Goal: Task Accomplishment & Management: Manage account settings

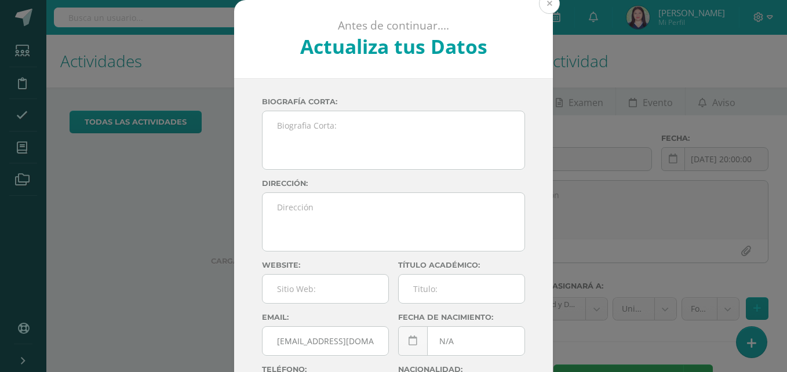
drag, startPoint x: 556, startPoint y: 9, endPoint x: 539, endPoint y: 5, distance: 16.7
click at [539, 5] on div "Antes de continuar.... Actualiza tus Datos Del Cid Mancilla María Isabel qq73TQ…" at bounding box center [394, 218] width 778 height 437
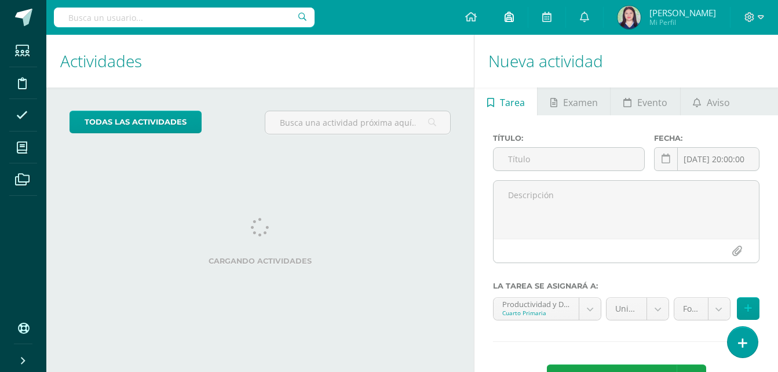
click at [528, 5] on link at bounding box center [509, 17] width 37 height 35
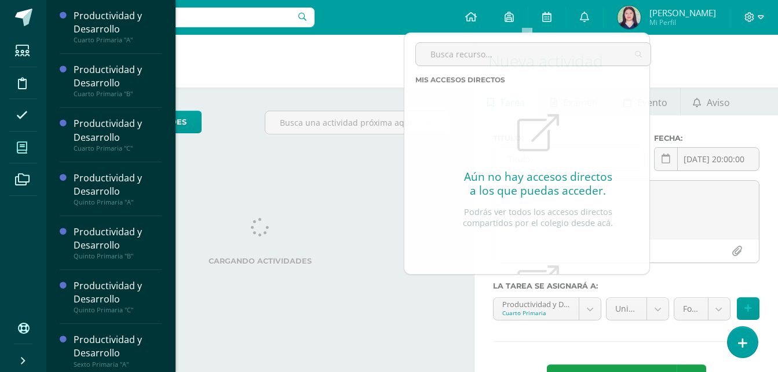
click at [30, 144] on span at bounding box center [22, 147] width 26 height 26
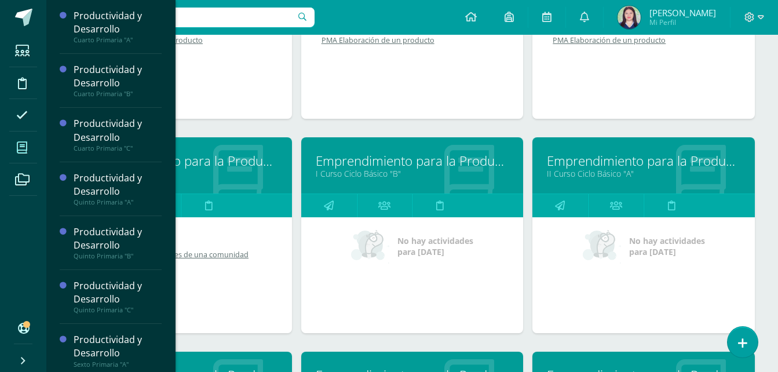
scroll to position [731, 0]
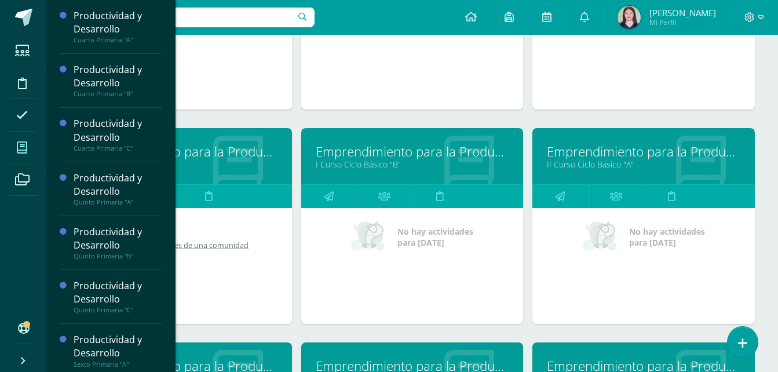
click at [247, 160] on link "Emprendimiento para la Productividad" at bounding box center [181, 152] width 194 height 18
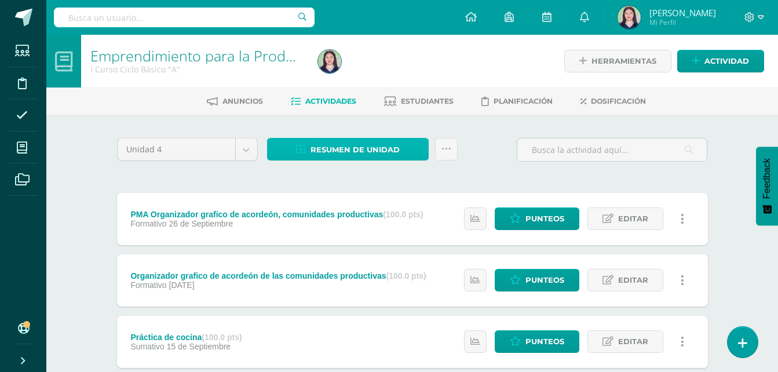
click at [385, 141] on span "Resumen de unidad" at bounding box center [355, 149] width 89 height 21
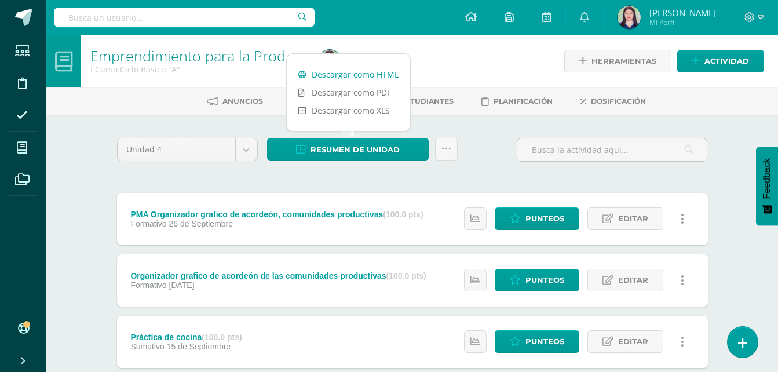
click at [380, 76] on link "Descargar como HTML" at bounding box center [348, 74] width 123 height 18
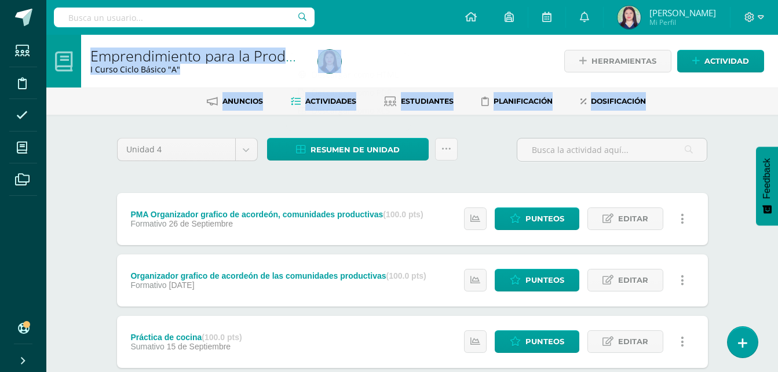
drag, startPoint x: -2, startPoint y: 152, endPoint x: 34, endPoint y: 154, distance: 36.5
click at [34, 154] on span at bounding box center [22, 147] width 26 height 26
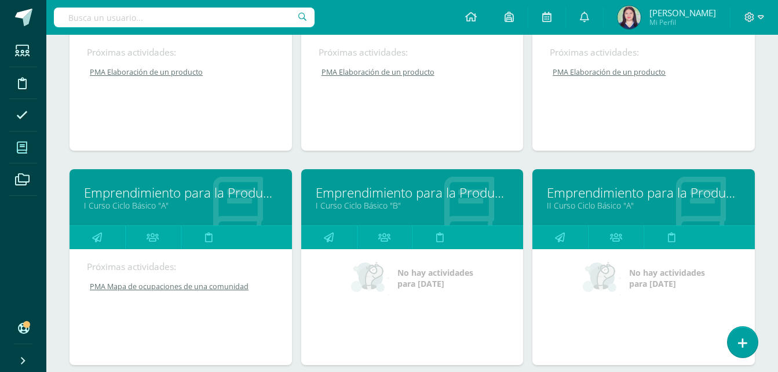
scroll to position [693, 0]
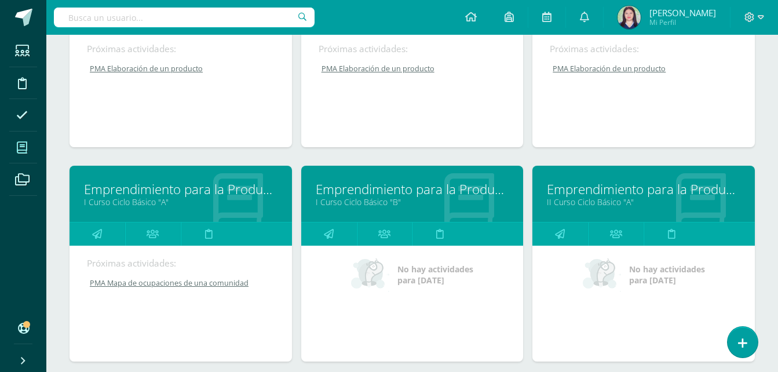
click at [453, 199] on link "I Curso Ciclo Básico "B"" at bounding box center [413, 201] width 194 height 11
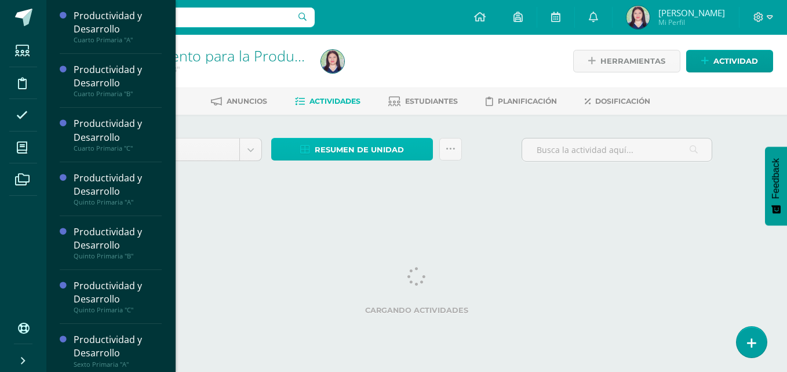
click at [378, 142] on span "Resumen de unidad" at bounding box center [359, 149] width 89 height 21
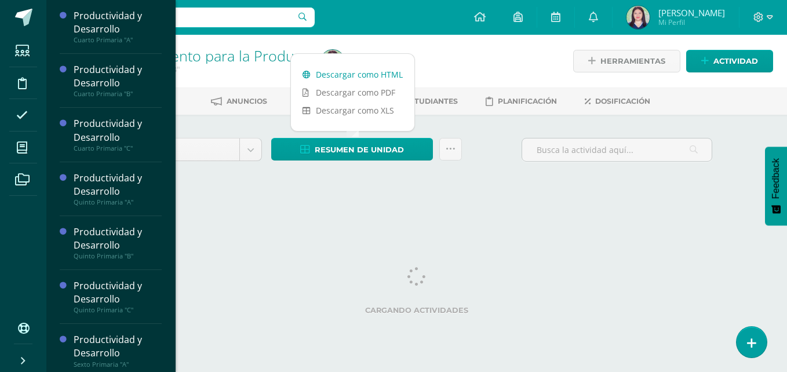
click at [366, 79] on link "Descargar como HTML" at bounding box center [352, 74] width 123 height 18
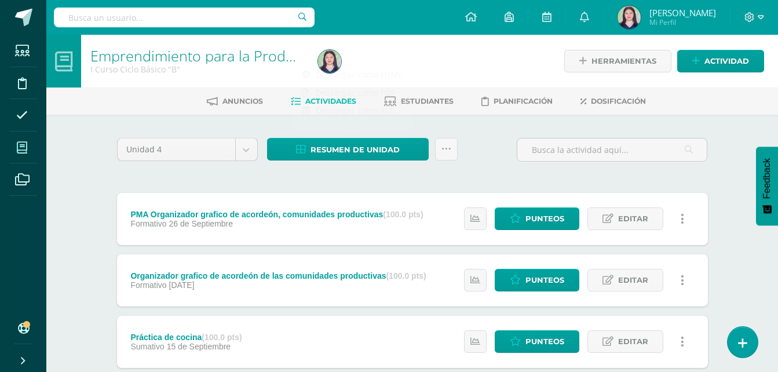
click at [20, 142] on icon at bounding box center [22, 148] width 10 height 12
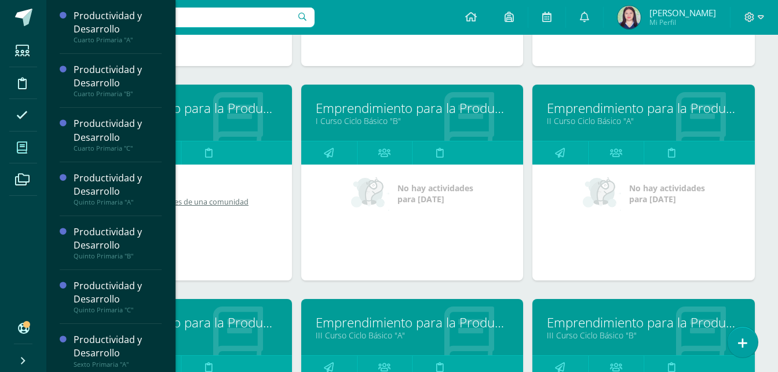
scroll to position [780, 0]
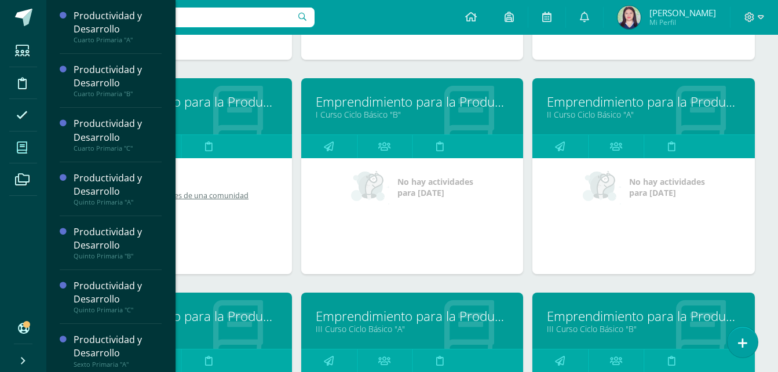
click at [662, 105] on link "Emprendimiento para la Productividad" at bounding box center [644, 102] width 194 height 18
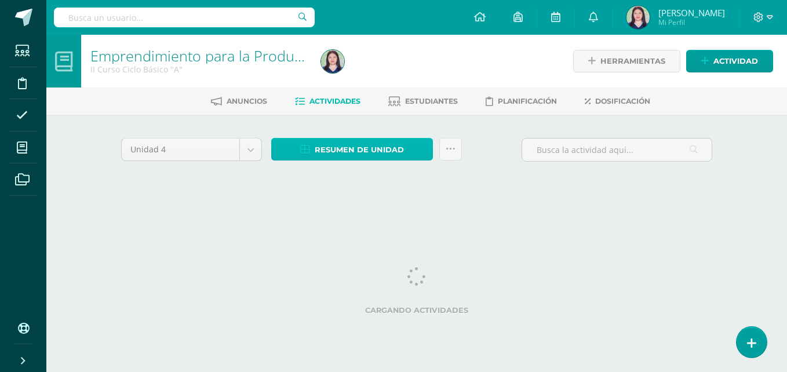
click at [401, 148] on span "Resumen de unidad" at bounding box center [359, 149] width 89 height 21
click at [413, 155] on link "Resumen de unidad" at bounding box center [352, 149] width 162 height 23
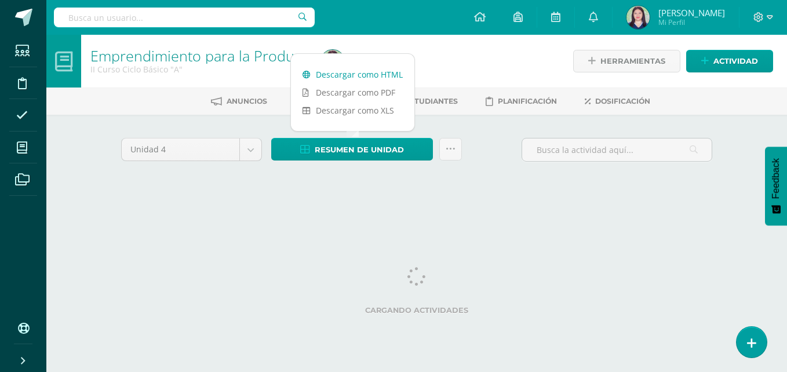
click at [402, 75] on link "Descargar como HTML" at bounding box center [352, 74] width 123 height 18
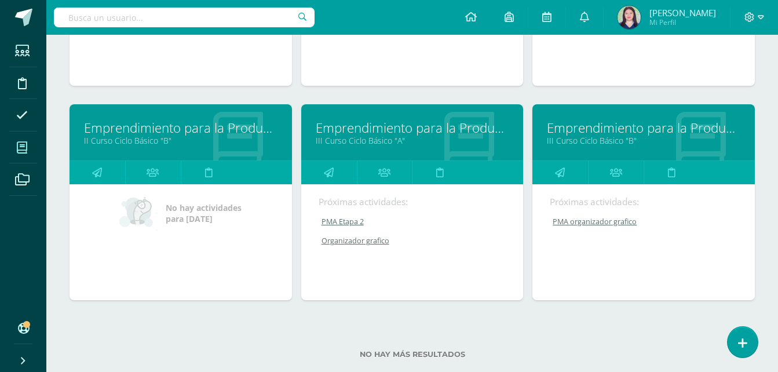
scroll to position [968, 0]
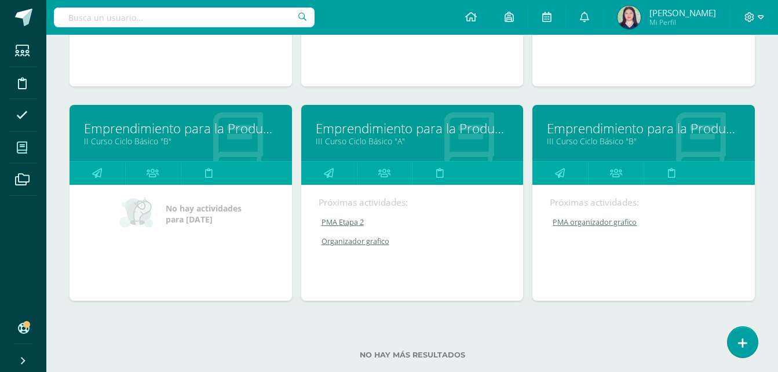
click at [209, 122] on link "Emprendimiento para la Productividad" at bounding box center [181, 128] width 194 height 18
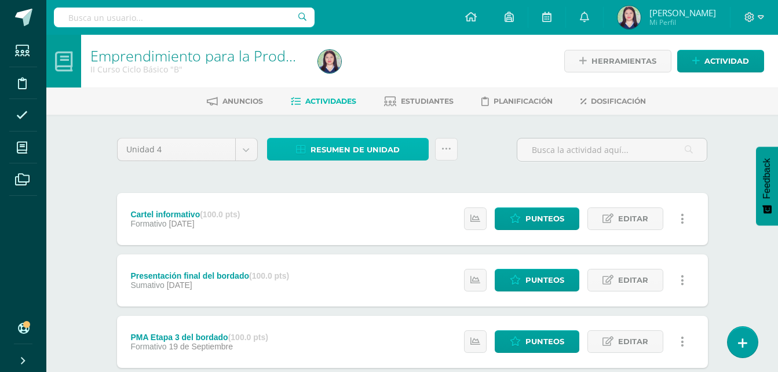
click at [340, 148] on span "Resumen de unidad" at bounding box center [355, 149] width 89 height 21
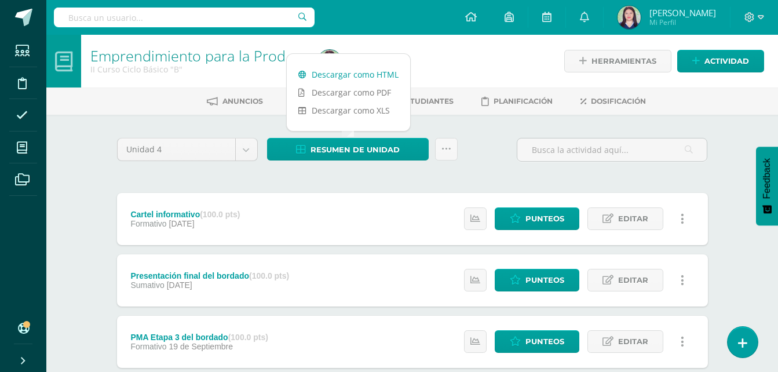
click at [386, 70] on link "Descargar como HTML" at bounding box center [348, 74] width 123 height 18
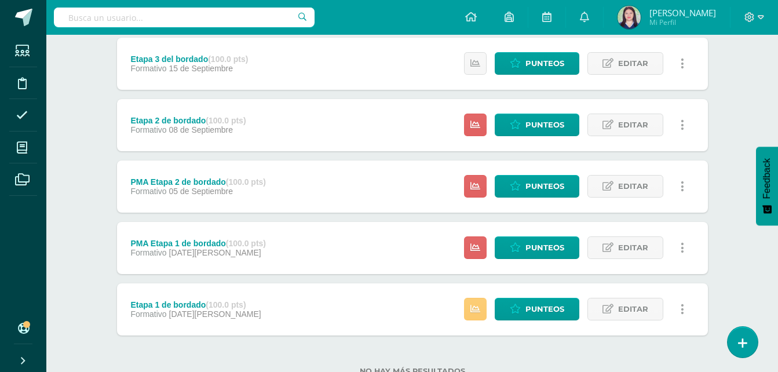
scroll to position [380, 0]
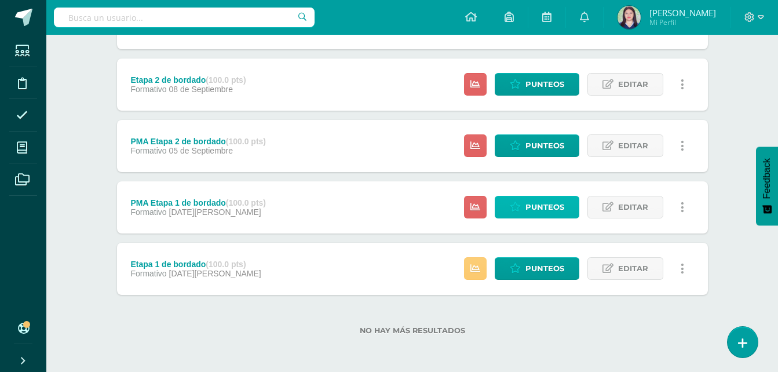
click at [551, 206] on span "Punteos" at bounding box center [545, 206] width 39 height 21
click at [549, 206] on span "Punteos" at bounding box center [545, 206] width 39 height 21
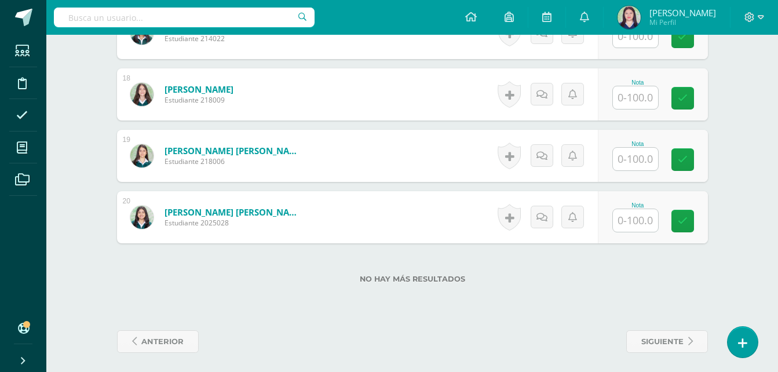
scroll to position [1390, 0]
click at [634, 158] on input "text" at bounding box center [635, 158] width 45 height 23
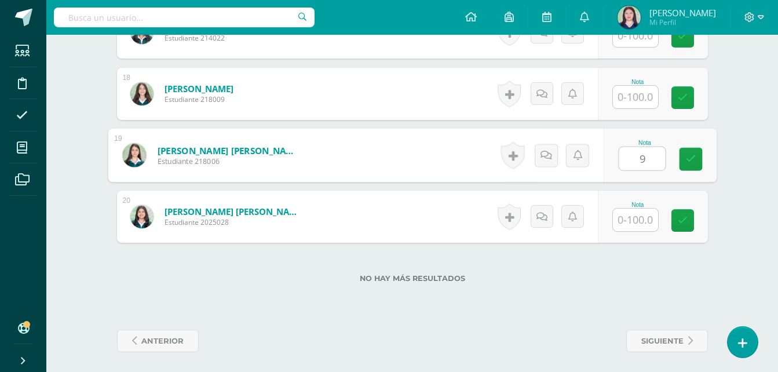
type input "95"
click at [689, 163] on icon at bounding box center [690, 159] width 10 height 10
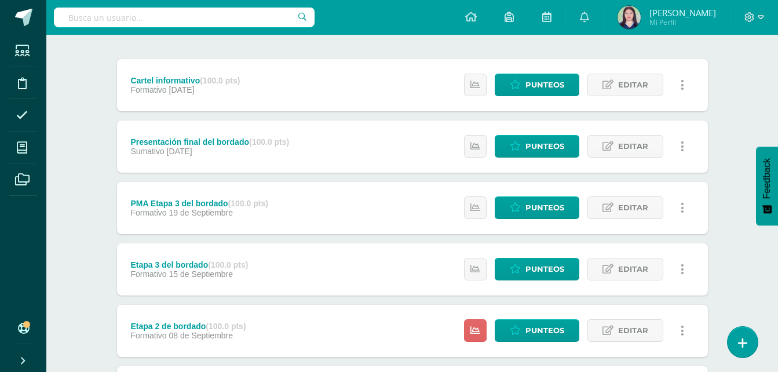
scroll to position [380, 0]
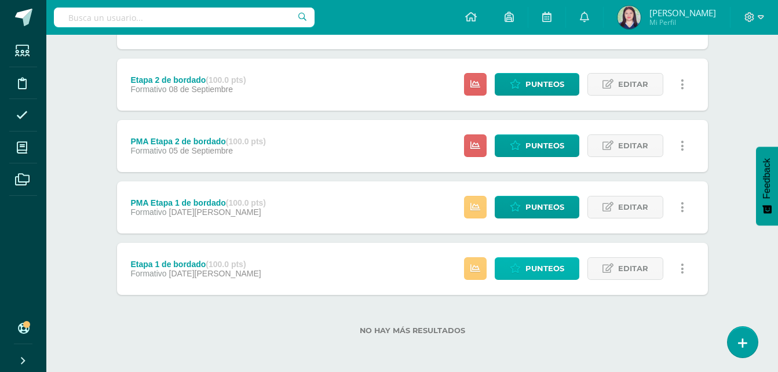
click at [537, 271] on span "Punteos" at bounding box center [545, 268] width 39 height 21
click at [539, 268] on span "Punteos" at bounding box center [545, 268] width 39 height 21
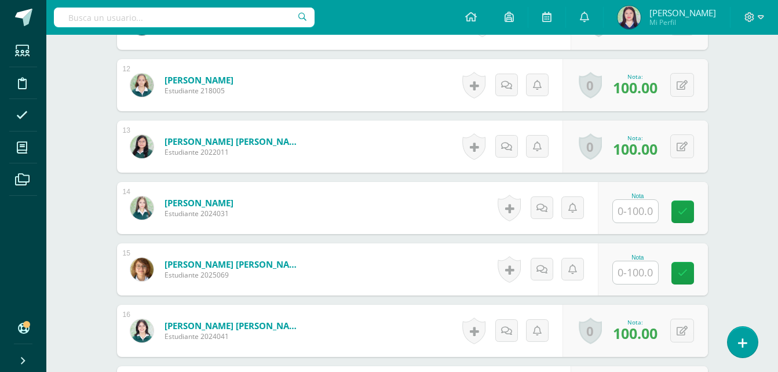
scroll to position [1031, 0]
click at [640, 268] on input "text" at bounding box center [635, 272] width 45 height 23
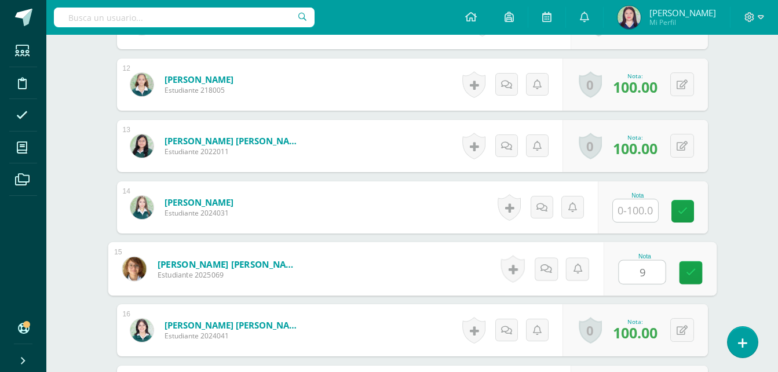
type input "90"
click at [692, 272] on icon at bounding box center [690, 273] width 10 height 10
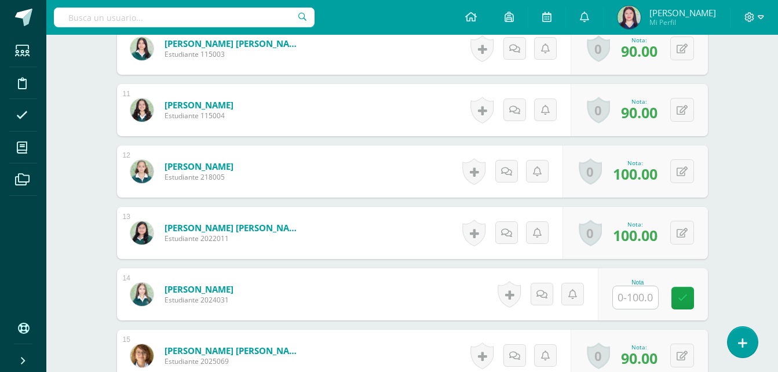
scroll to position [948, 0]
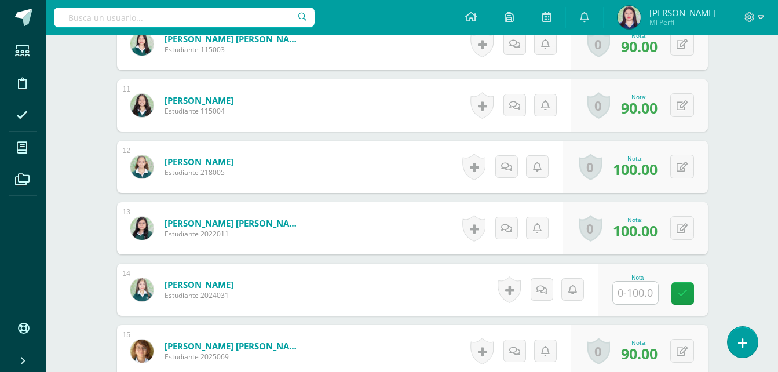
click at [631, 288] on input "text" at bounding box center [635, 293] width 45 height 23
type input "60"
click at [692, 290] on icon at bounding box center [690, 294] width 10 height 10
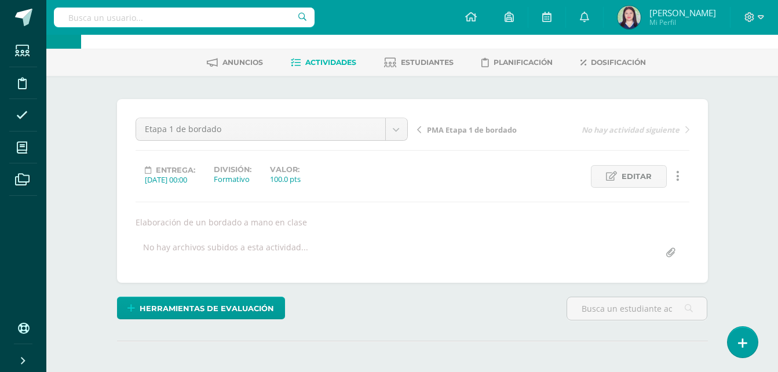
scroll to position [0, 0]
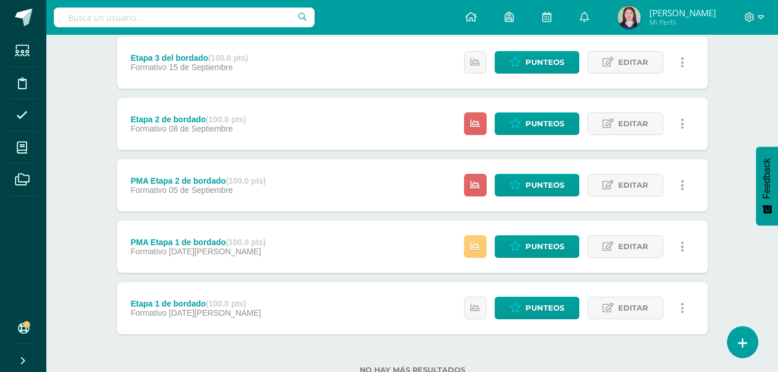
scroll to position [338, 0]
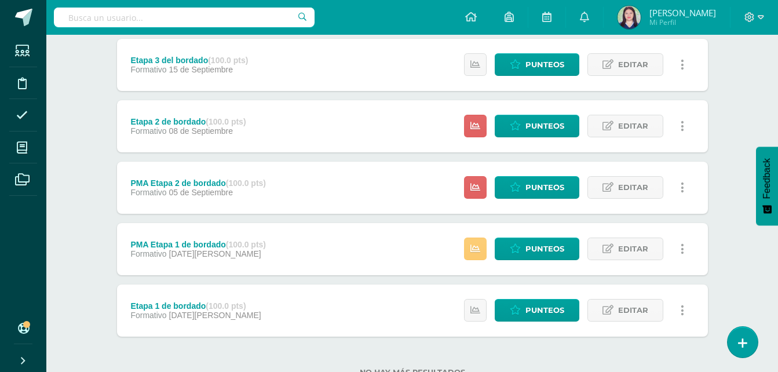
click at [527, 175] on div "Estatus de Actividad: 20 Estudiantes sin calificar 0 Estudiantes con cero Media…" at bounding box center [577, 188] width 261 height 52
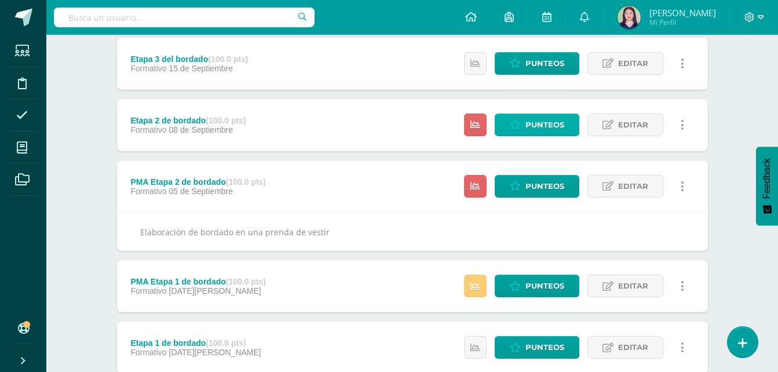
scroll to position [292, 0]
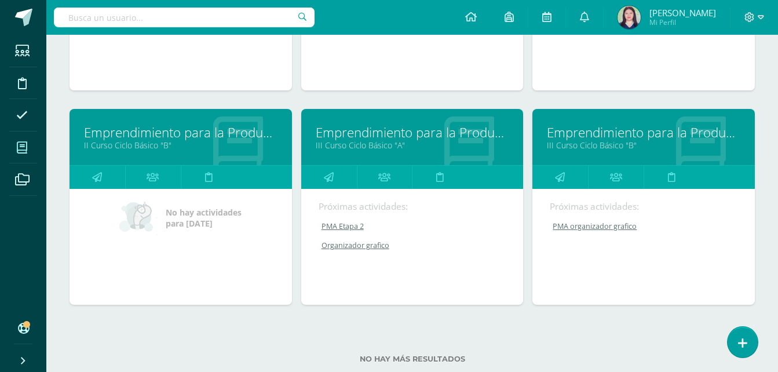
scroll to position [993, 0]
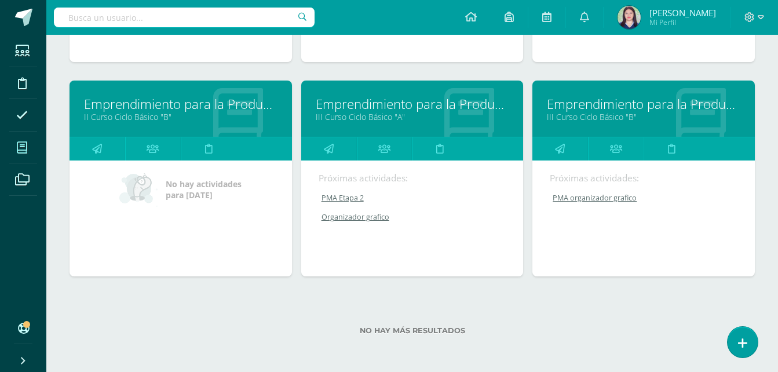
click at [446, 116] on link "III Curso Ciclo Básico "A"" at bounding box center [413, 116] width 194 height 11
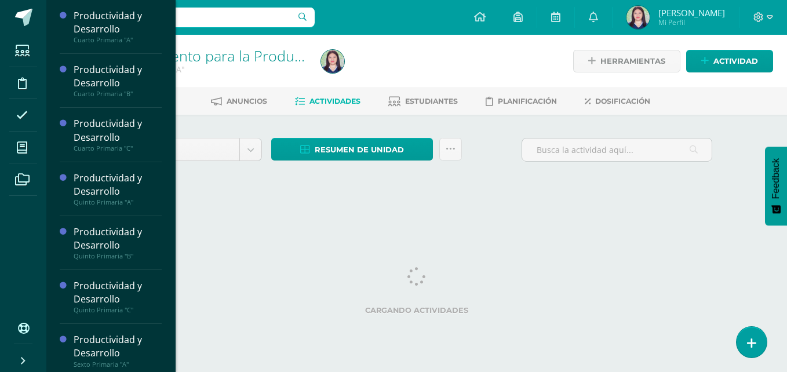
click at [709, 299] on div "Cargando actividades" at bounding box center [416, 293] width 591 height 52
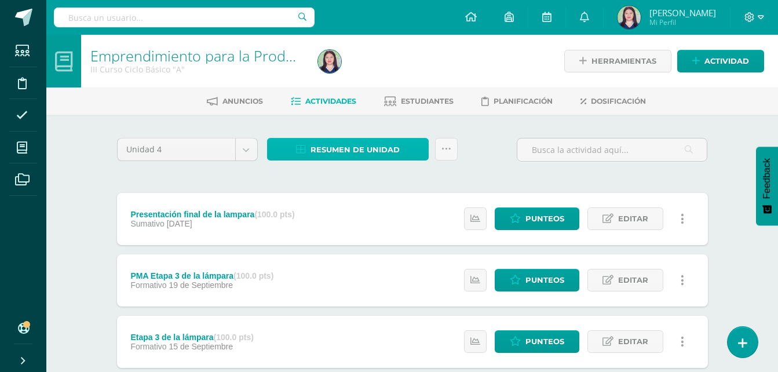
click at [305, 152] on icon at bounding box center [301, 150] width 10 height 10
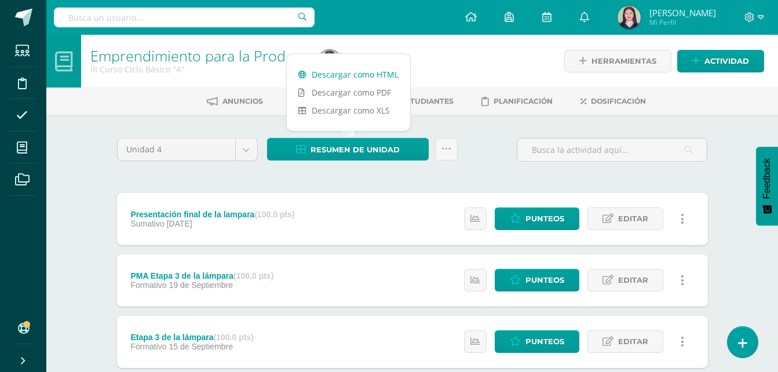
click at [380, 65] on link "Descargar como HTML" at bounding box center [348, 74] width 123 height 18
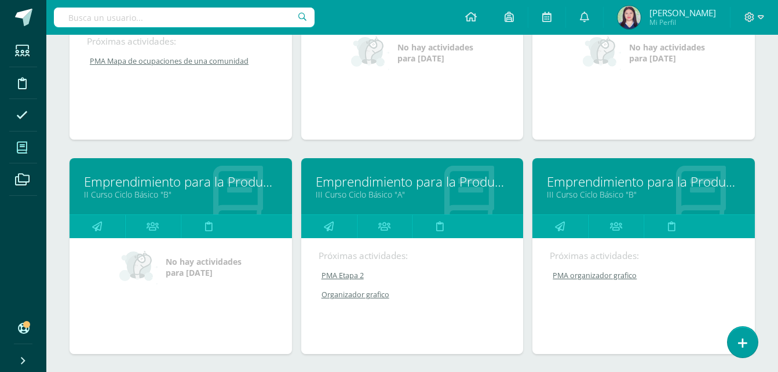
scroll to position [917, 0]
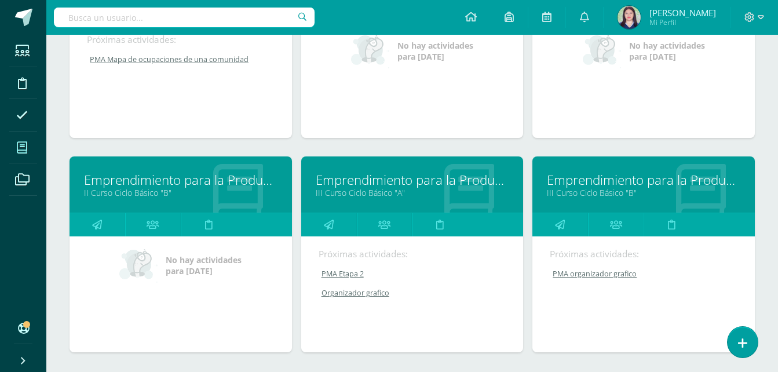
click at [676, 177] on link "Emprendimiento para la Productividad" at bounding box center [644, 180] width 194 height 18
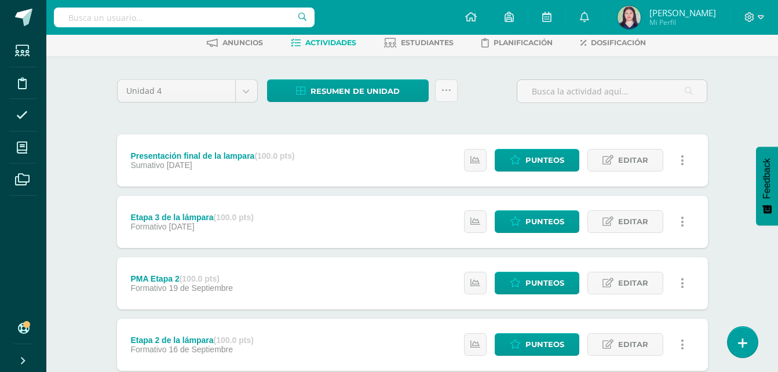
scroll to position [21, 0]
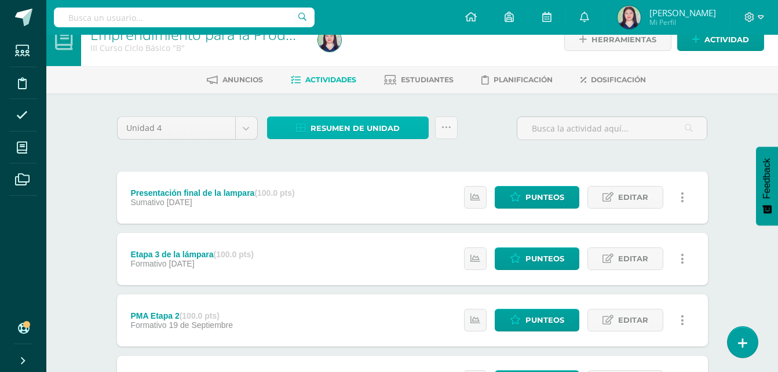
click at [306, 129] on icon at bounding box center [301, 128] width 10 height 10
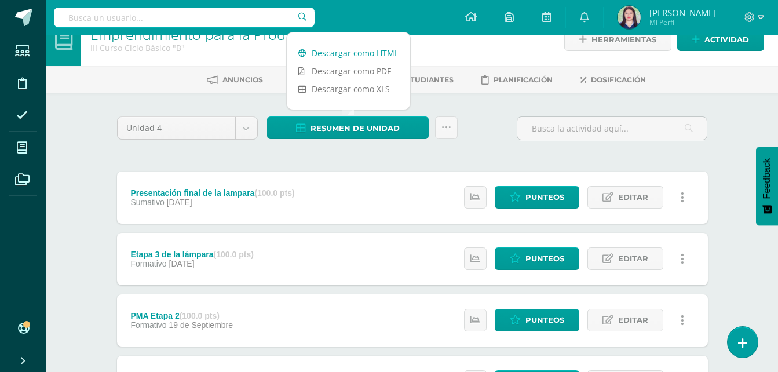
click at [350, 53] on link "Descargar como HTML" at bounding box center [348, 53] width 123 height 18
